Goal: Information Seeking & Learning: Understand process/instructions

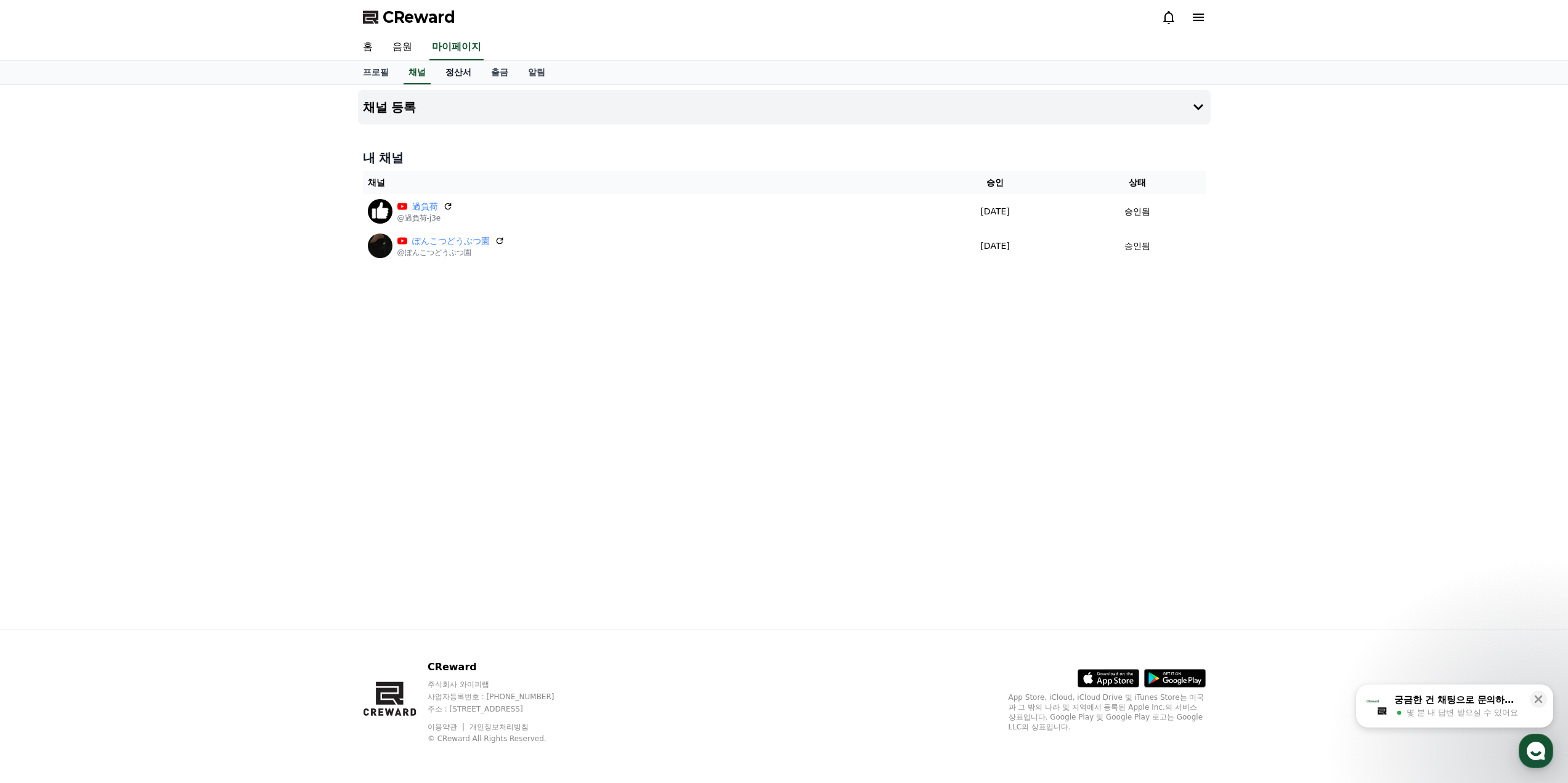
click at [469, 75] on link "정산서" at bounding box center [459, 72] width 46 height 23
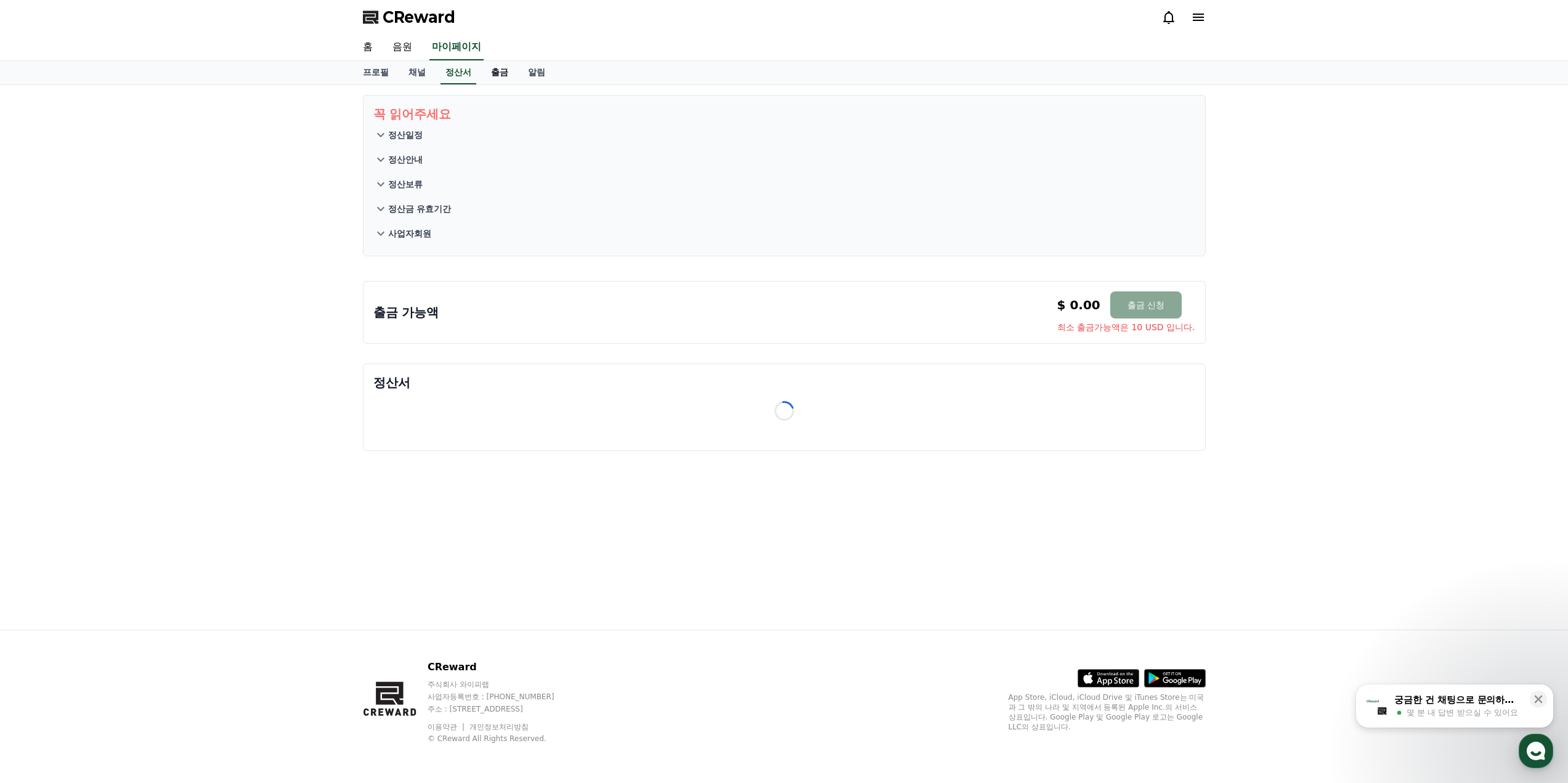
click at [491, 72] on link "출금" at bounding box center [499, 72] width 37 height 23
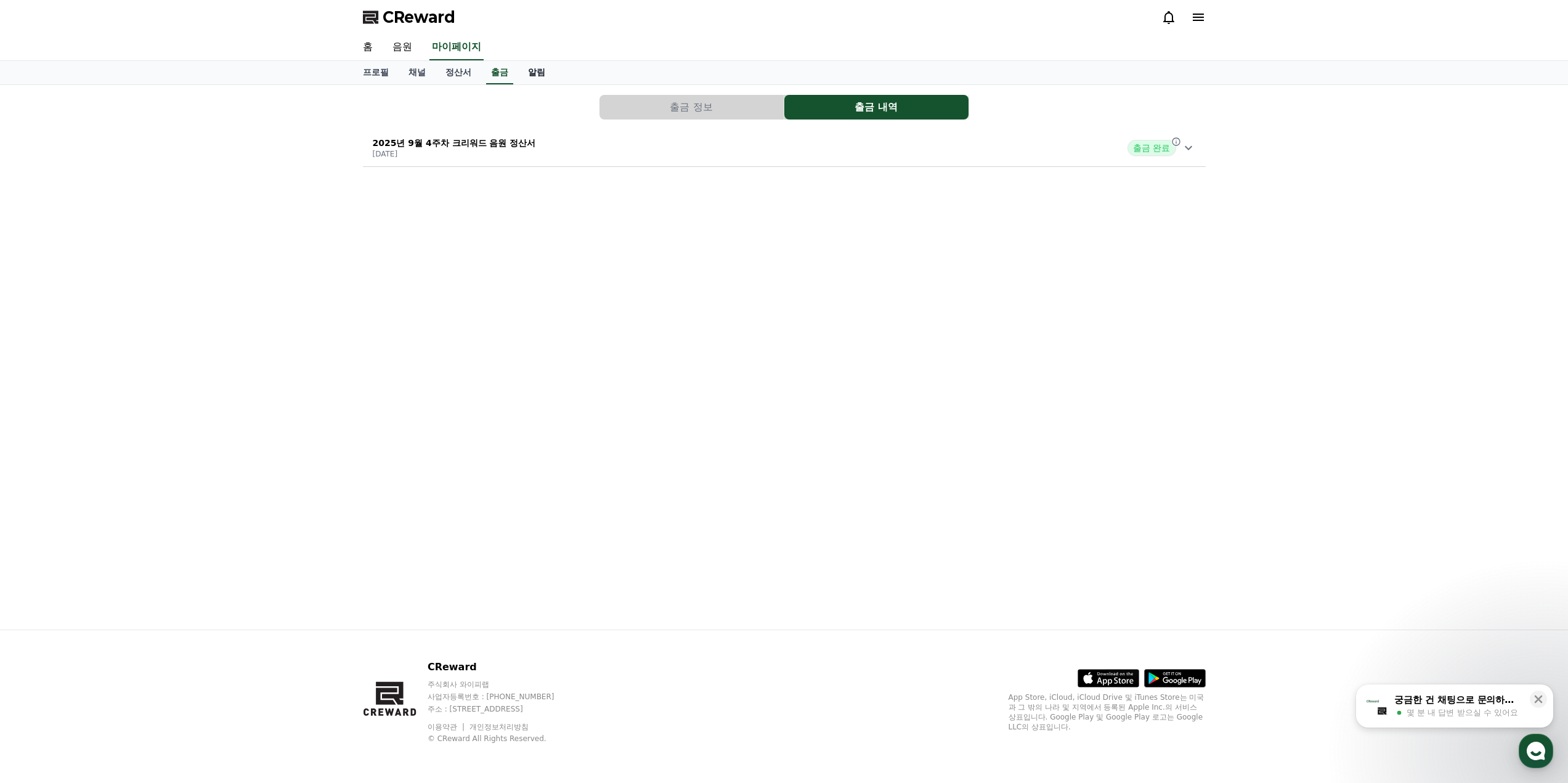
click at [534, 79] on link "알림" at bounding box center [536, 72] width 37 height 23
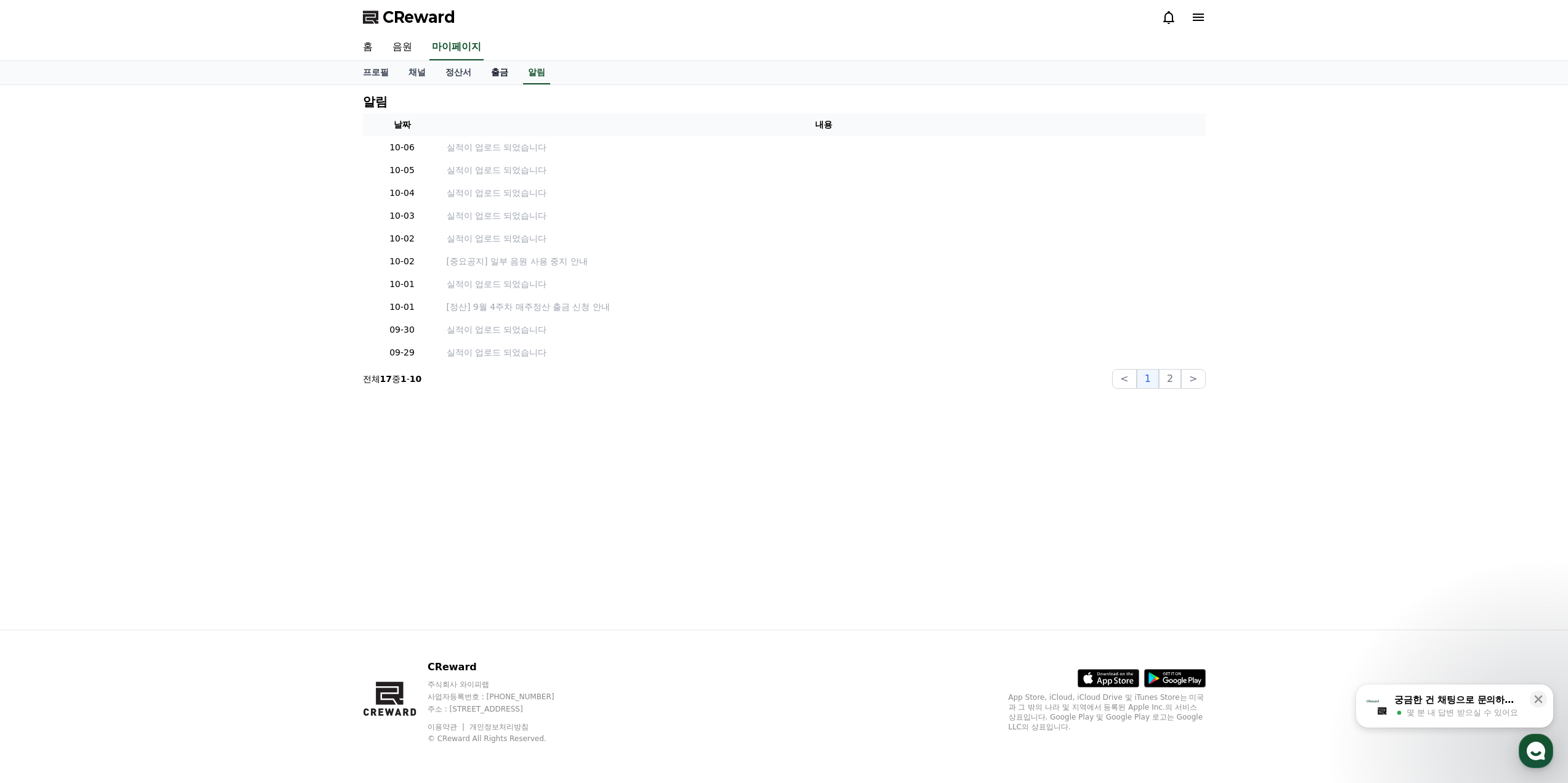
click at [505, 71] on link "출금" at bounding box center [499, 72] width 37 height 23
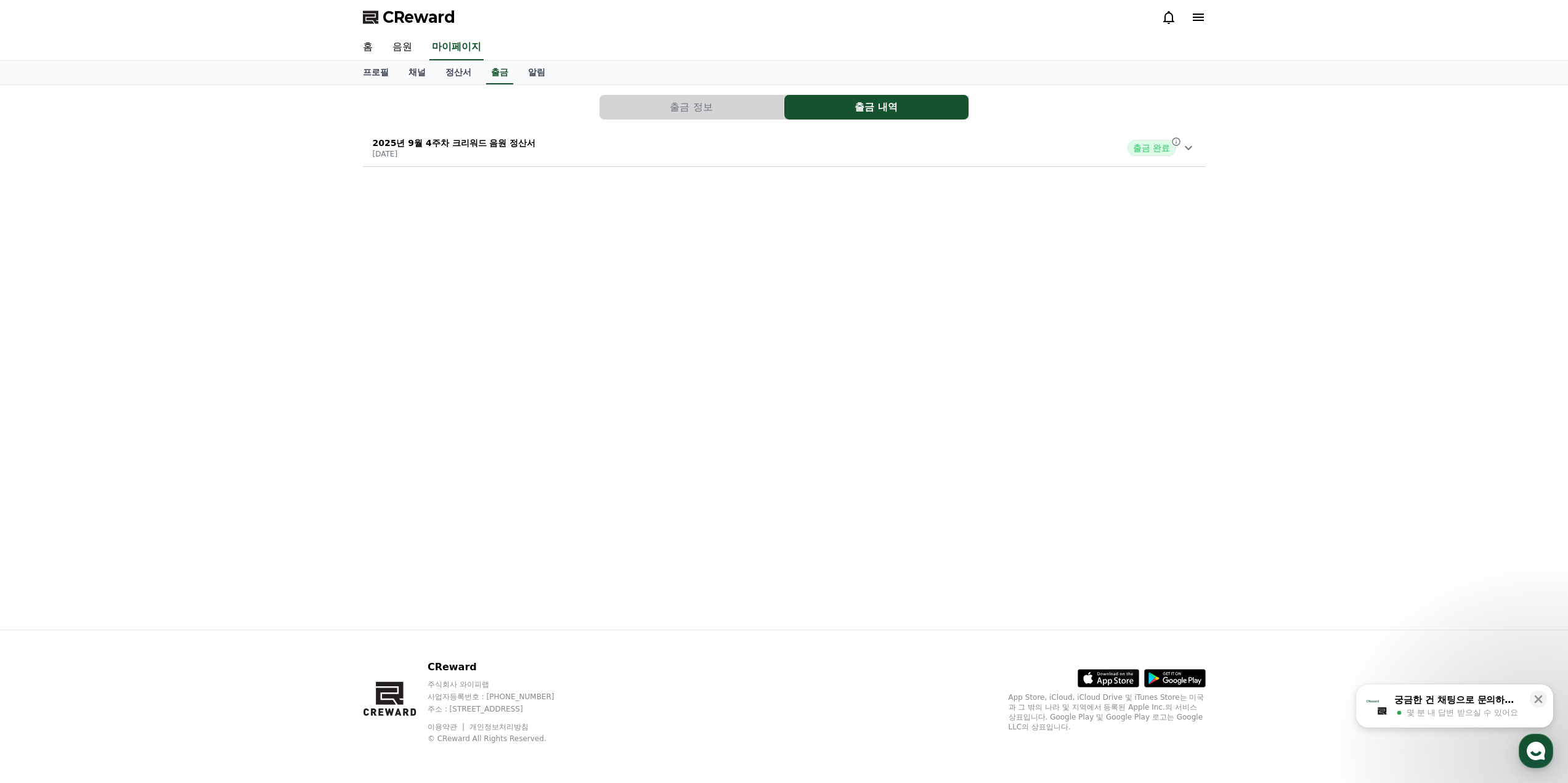
click at [719, 106] on button "출금 정보" at bounding box center [691, 107] width 184 height 25
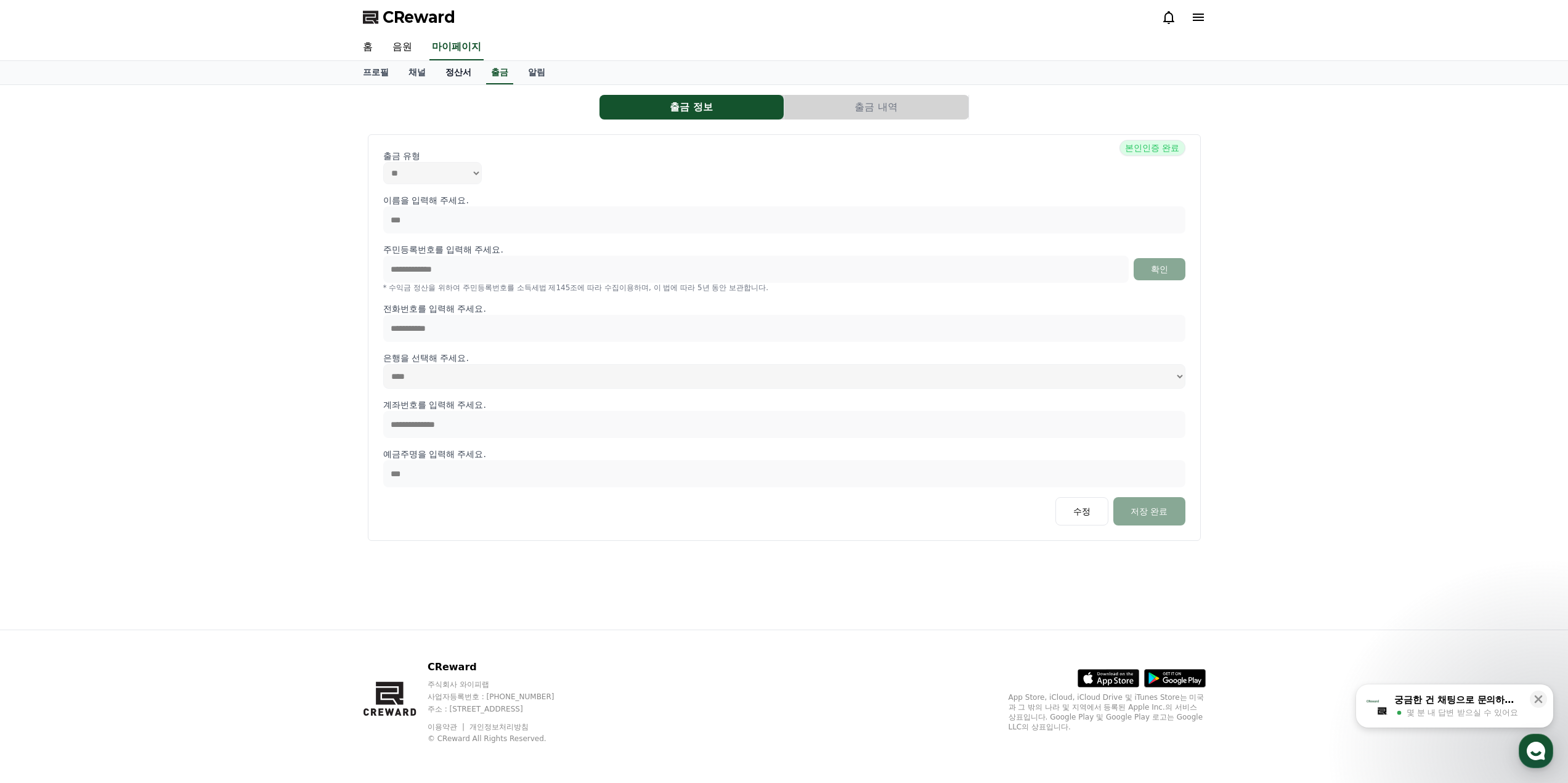
click at [460, 78] on link "정산서" at bounding box center [459, 72] width 46 height 23
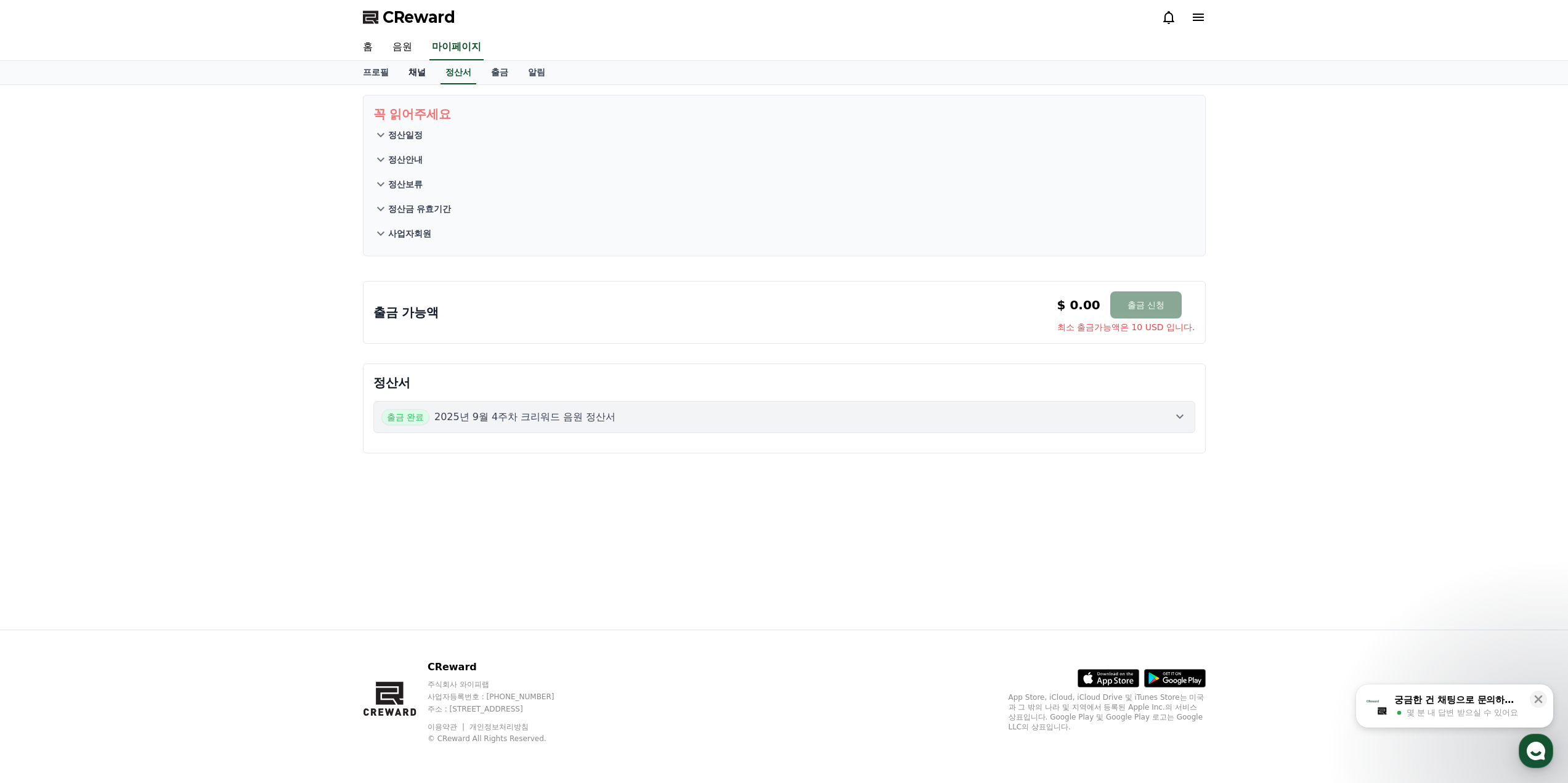
click at [422, 75] on link "채널" at bounding box center [417, 72] width 37 height 23
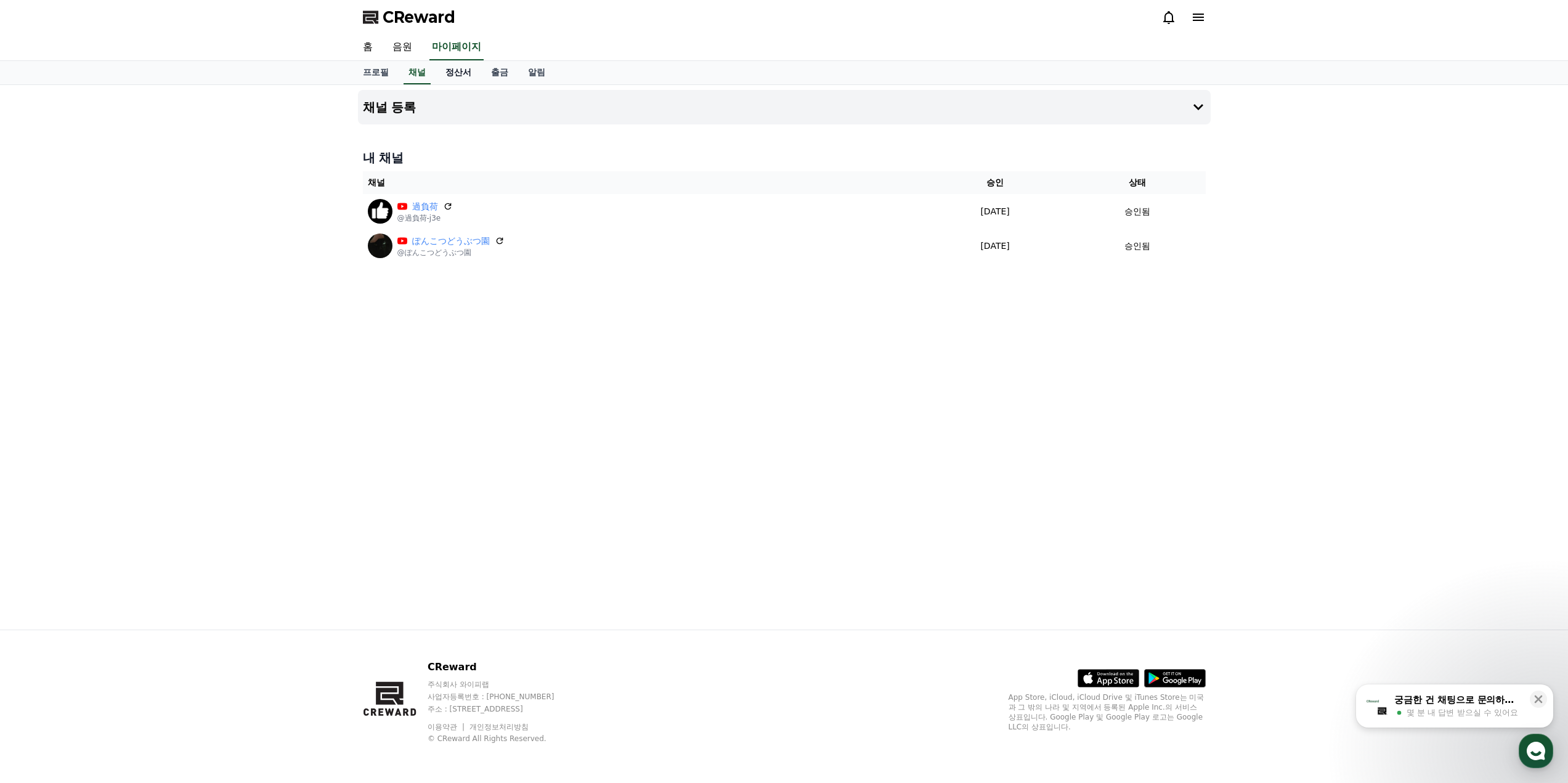
click at [464, 78] on link "정산서" at bounding box center [459, 72] width 46 height 23
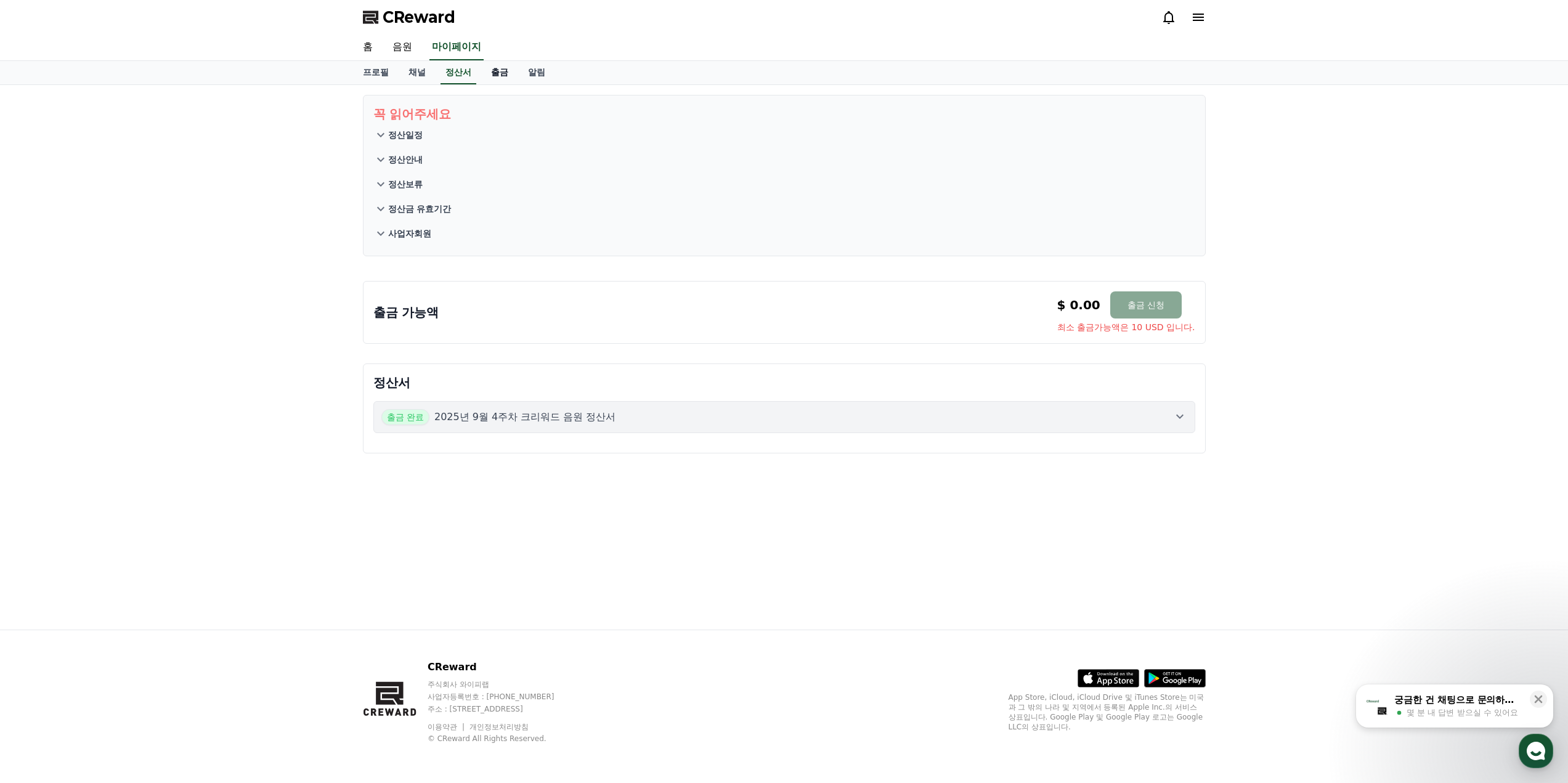
click at [489, 74] on link "출금" at bounding box center [499, 72] width 37 height 23
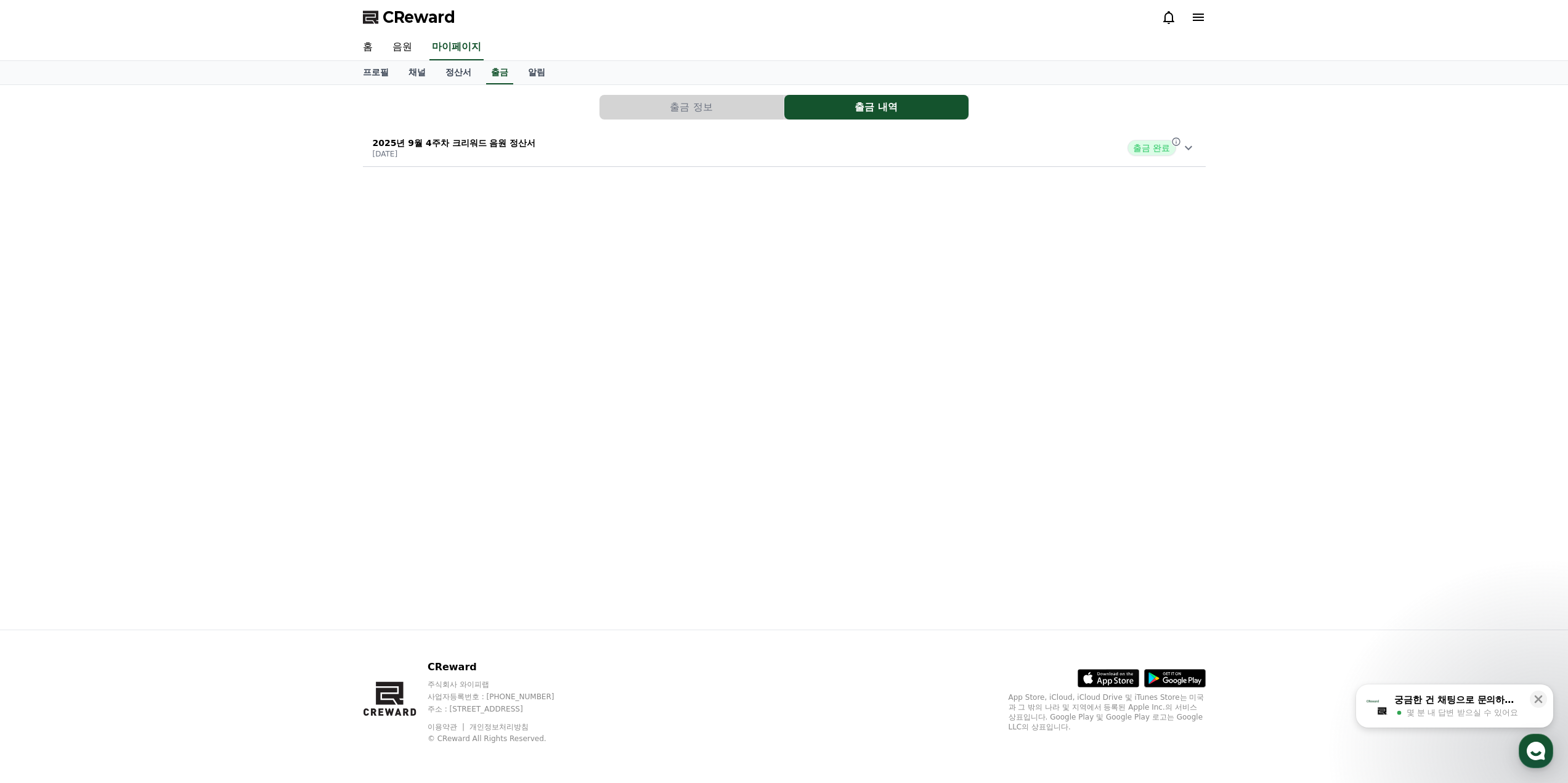
click at [485, 74] on div "프로필 채널 정산서 출금 알림" at bounding box center [784, 72] width 863 height 23
click at [472, 72] on link "정산서" at bounding box center [459, 72] width 46 height 23
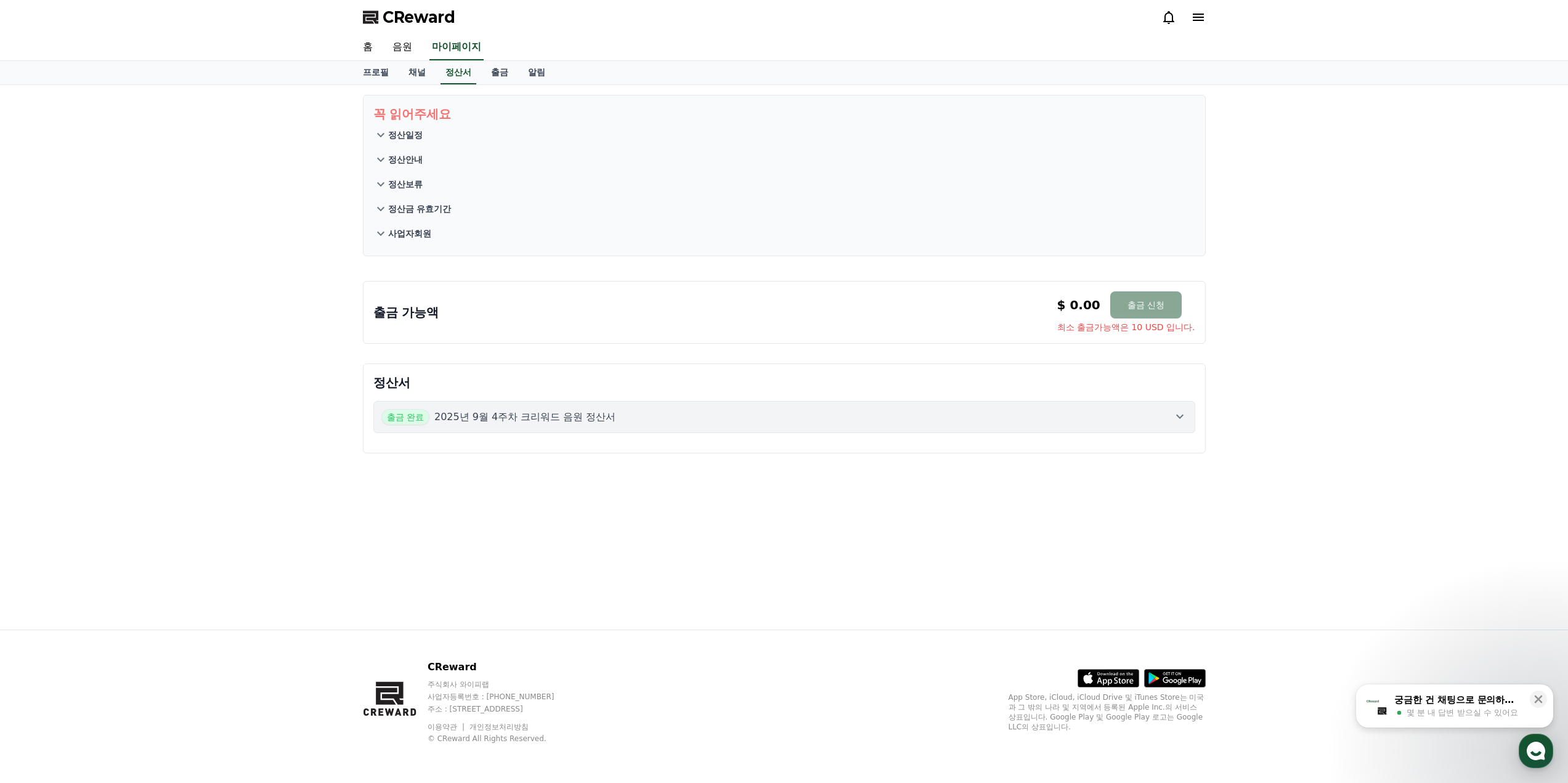
click at [468, 135] on button "정산일정" at bounding box center [784, 135] width 822 height 25
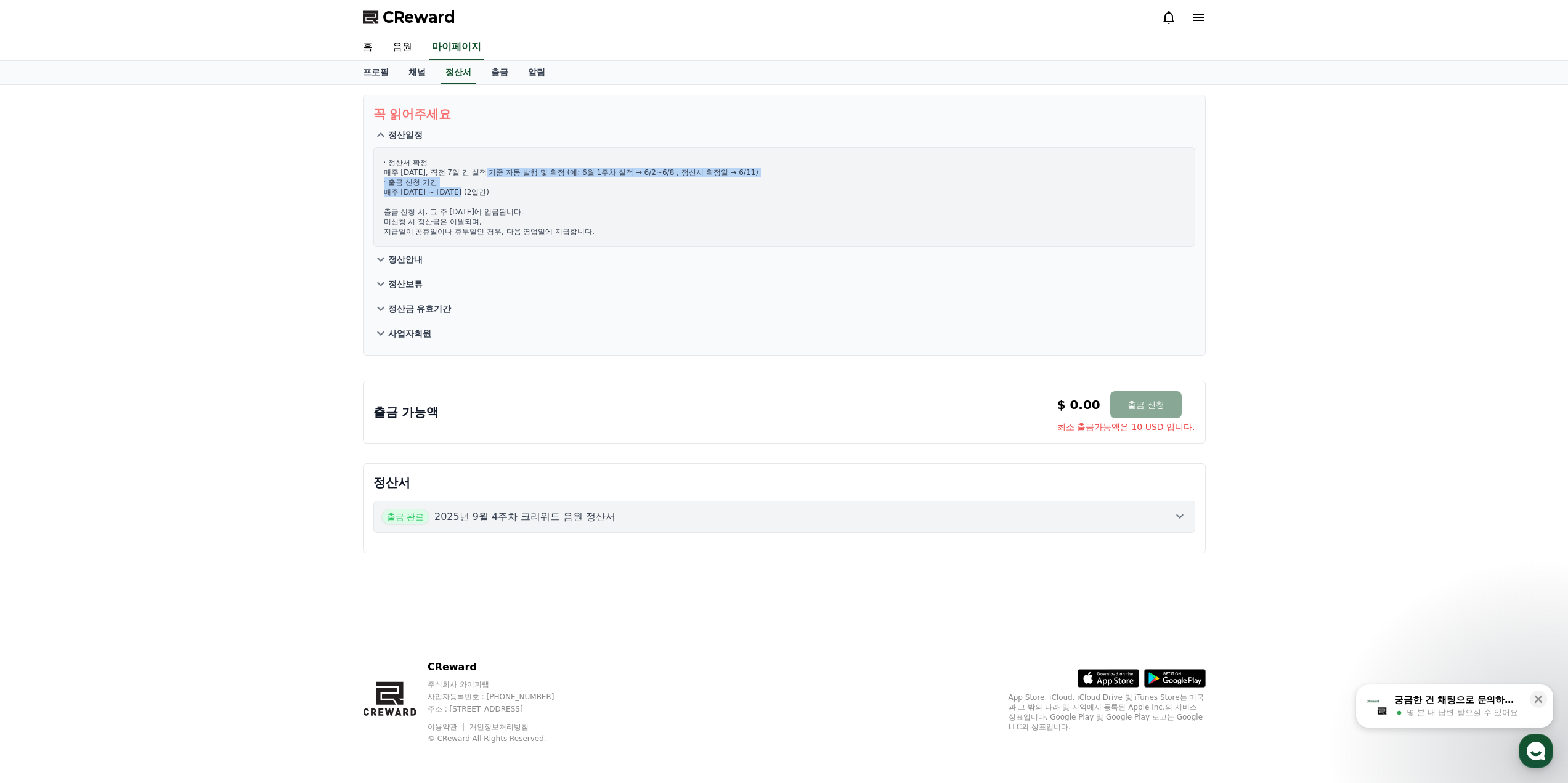
drag, startPoint x: 498, startPoint y: 171, endPoint x: 675, endPoint y: 190, distance: 178.0
click at [675, 190] on p "· 정산서 확정 매주 [DATE], 직전 7일 간 실적 기준 자동 발행 및 확정 (예: 6월 1주차 실적 → 6/2~6/8 , 정산서 확정일 …" at bounding box center [784, 197] width 801 height 79
click at [679, 194] on p "· 정산서 확정 매주 [DATE], 직전 7일 간 실적 기준 자동 발행 및 확정 (예: 6월 1주차 실적 → 6/2~6/8 , 정산서 확정일 …" at bounding box center [784, 197] width 801 height 79
drag, startPoint x: 713, startPoint y: 225, endPoint x: 559, endPoint y: 169, distance: 163.9
click at [559, 169] on p "· 정산서 확정 매주 [DATE], 직전 7일 간 실적 기준 자동 발행 및 확정 (예: 6월 1주차 실적 → 6/2~6/8 , 정산서 확정일 …" at bounding box center [784, 197] width 801 height 79
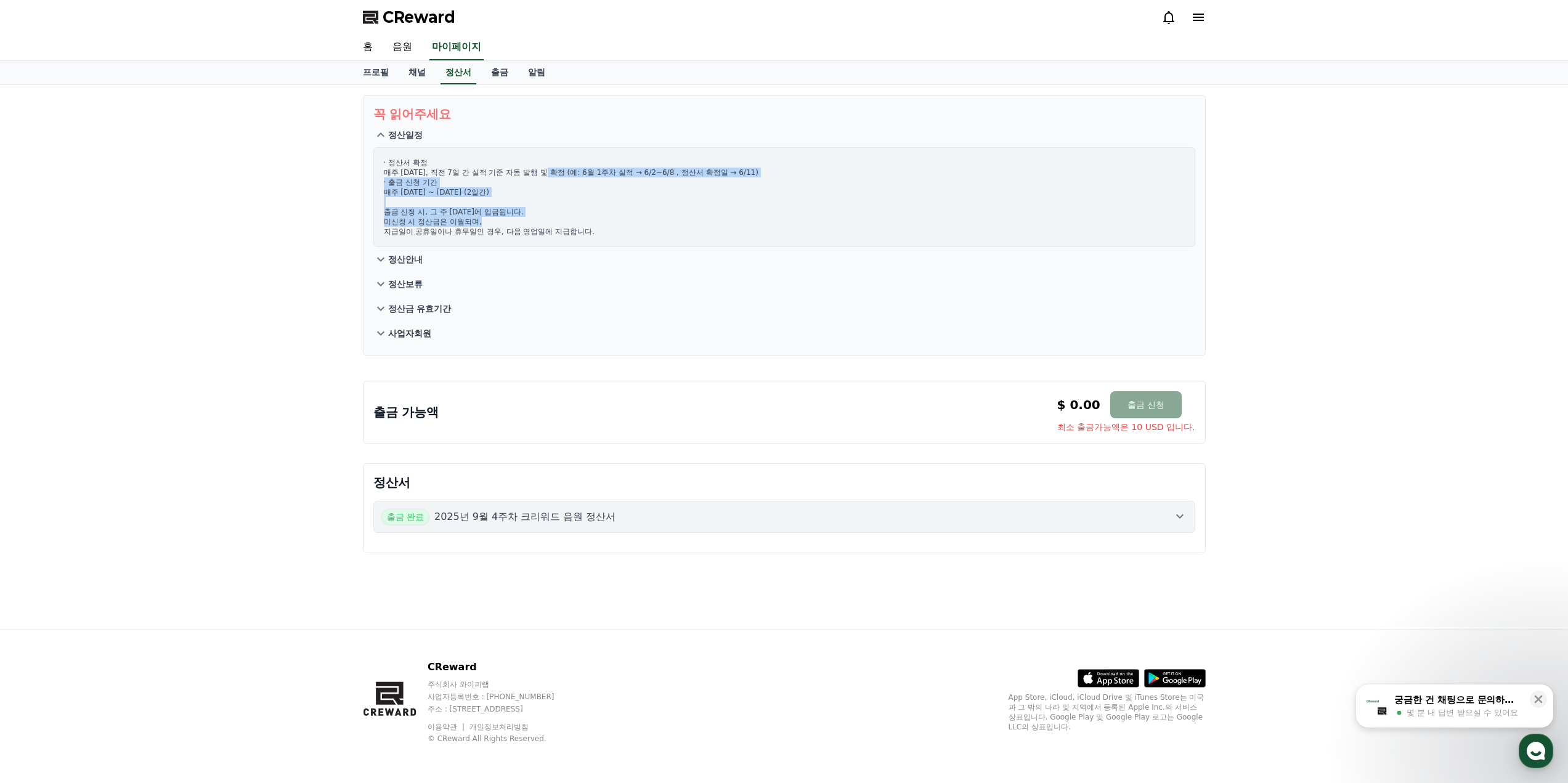
click at [559, 169] on p "· 정산서 확정 매주 [DATE], 직전 7일 간 실적 기준 자동 발행 및 확정 (예: 6월 1주차 실적 → 6/2~6/8 , 정산서 확정일 …" at bounding box center [784, 197] width 801 height 79
drag, startPoint x: 480, startPoint y: 168, endPoint x: 571, endPoint y: 171, distance: 91.0
click at [571, 171] on p "· 정산서 확정 매주 [DATE], 직전 7일 간 실적 기준 자동 발행 및 확정 (예: 6월 1주차 실적 → 6/2~6/8 , 정산서 확정일 …" at bounding box center [784, 197] width 801 height 79
drag, startPoint x: 429, startPoint y: 175, endPoint x: 558, endPoint y: 203, distance: 132.0
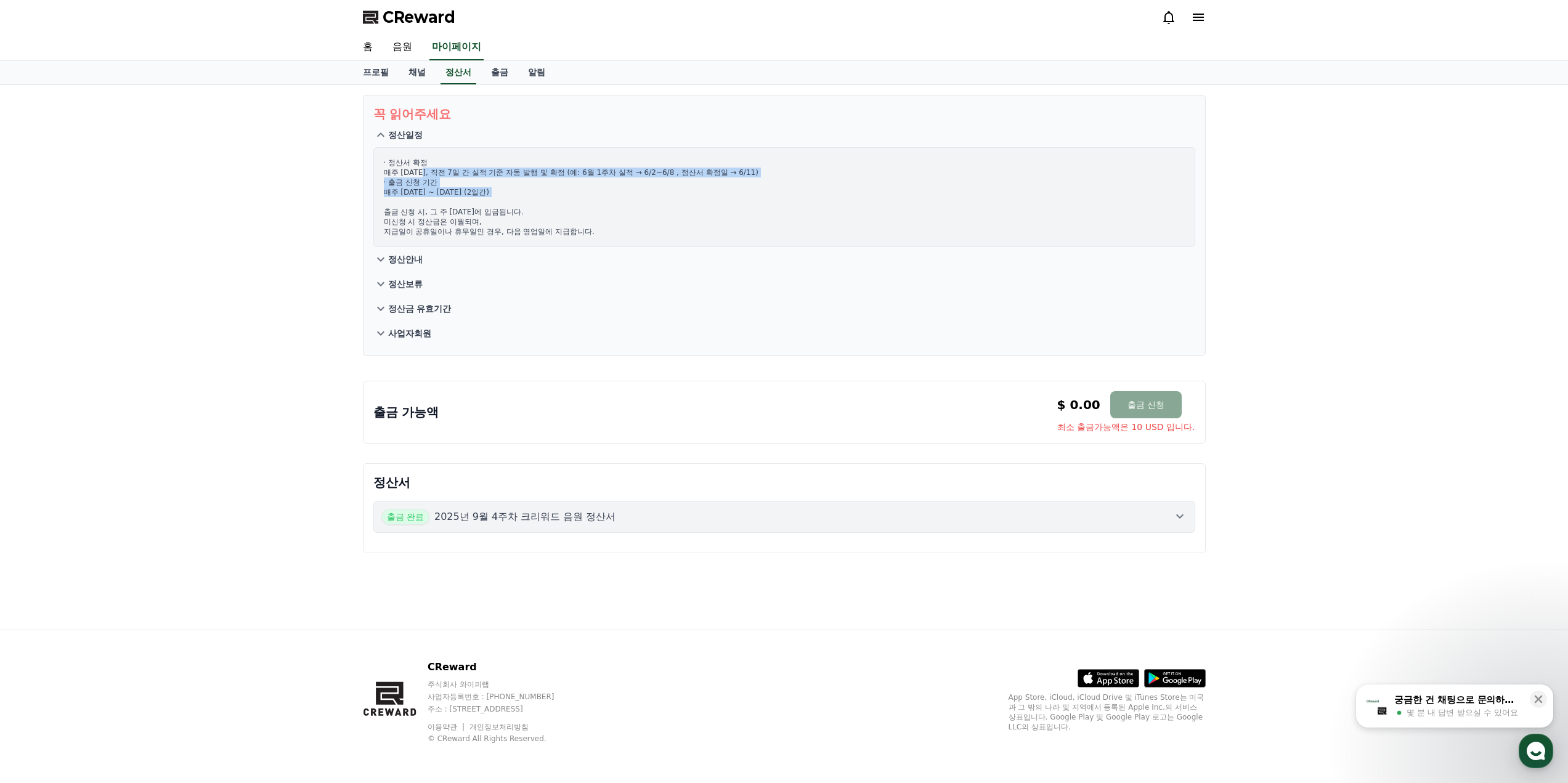
click at [558, 203] on p "· 정산서 확정 매주 [DATE], 직전 7일 간 실적 기준 자동 발행 및 확정 (예: 6월 1주차 실적 → 6/2~6/8 , 정산서 확정일 …" at bounding box center [784, 197] width 801 height 79
drag, startPoint x: 619, startPoint y: 224, endPoint x: 571, endPoint y: 218, distance: 48.4
click at [571, 218] on p "· 정산서 확정 매주 [DATE], 직전 7일 간 실적 기준 자동 발행 및 확정 (예: 6월 1주차 실적 → 6/2~6/8 , 정산서 확정일 …" at bounding box center [784, 197] width 801 height 79
click at [581, 218] on p "· 정산서 확정 매주 [DATE], 직전 7일 간 실적 기준 자동 발행 및 확정 (예: 6월 1주차 실적 → 6/2~6/8 , 정산서 확정일 …" at bounding box center [784, 197] width 801 height 79
